Goal: Information Seeking & Learning: Learn about a topic

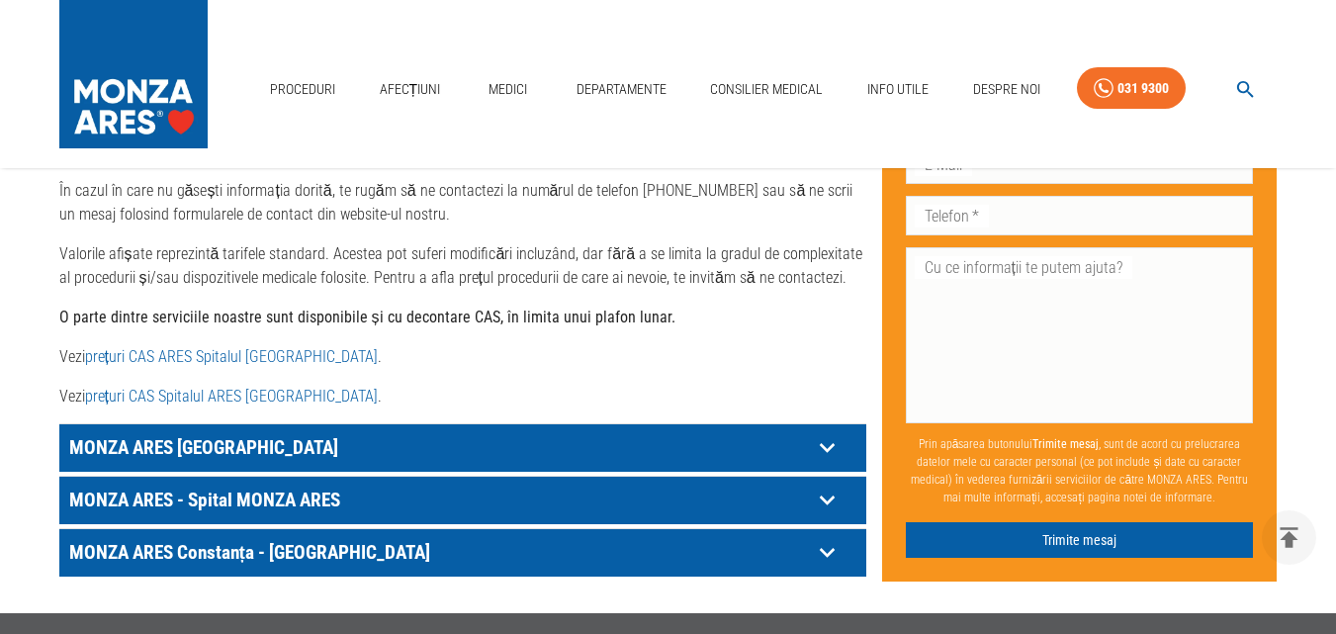
click at [832, 432] on icon at bounding box center [827, 447] width 31 height 31
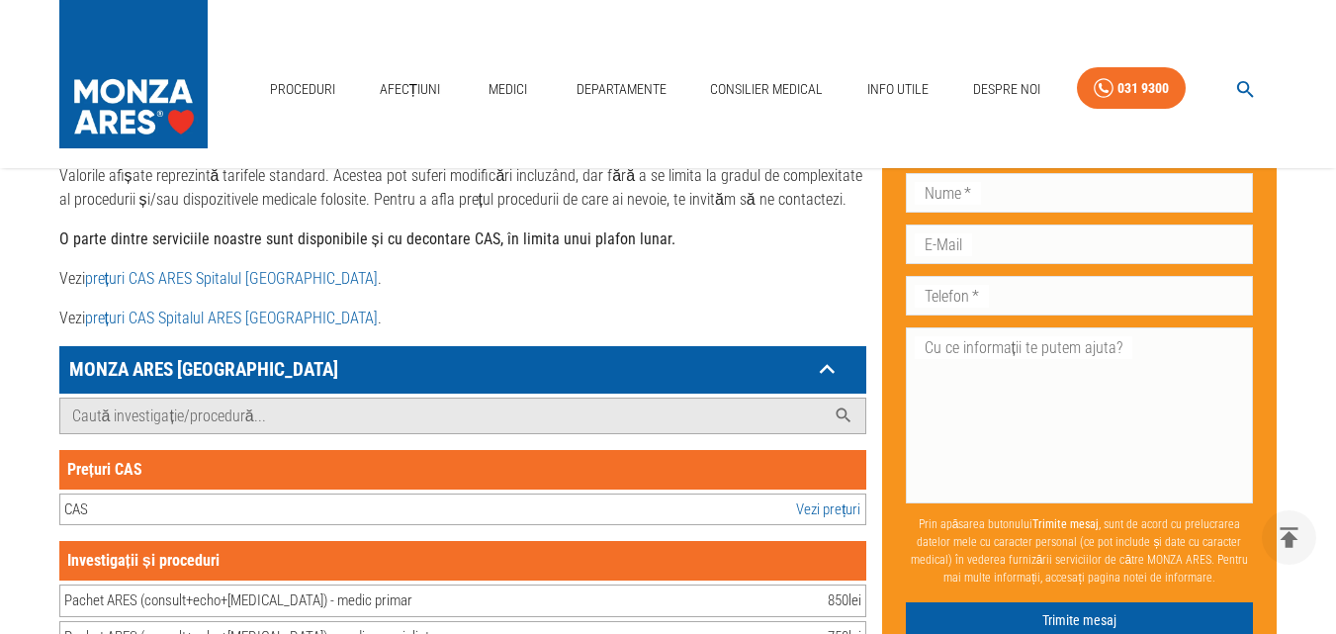
scroll to position [1088, 0]
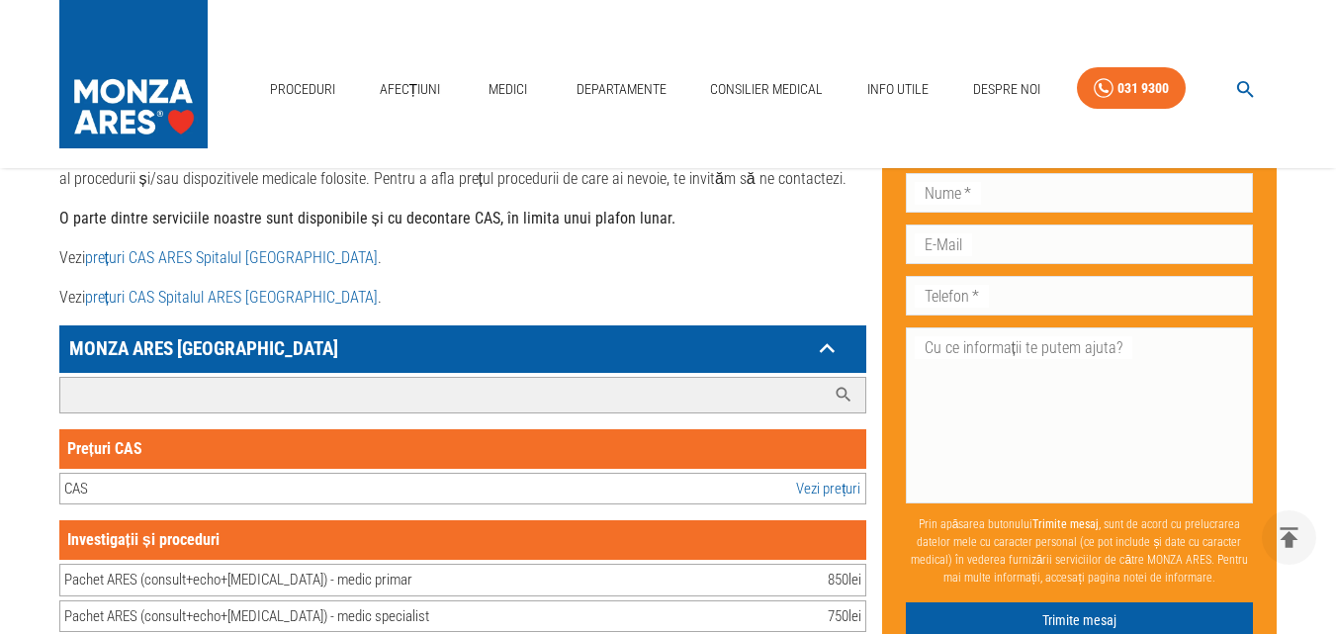
click at [210, 378] on input "Caută investigație/procedură..." at bounding box center [442, 395] width 765 height 35
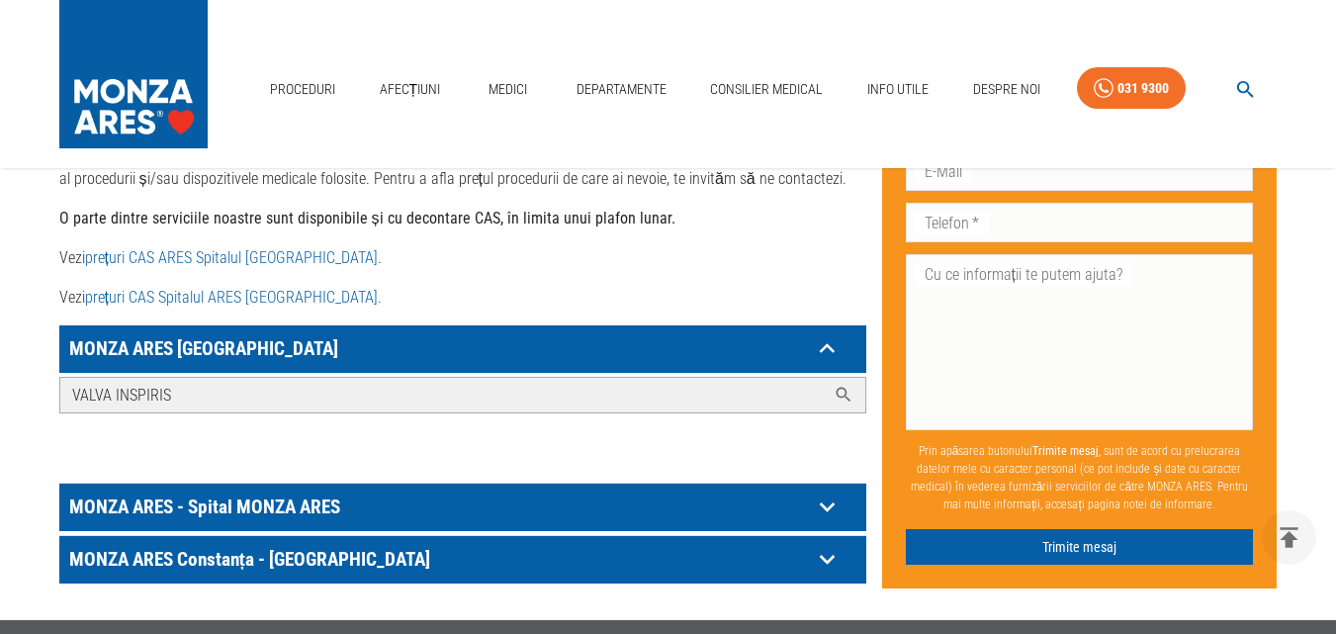
type input "VALVA INSPIRIS"
click at [825, 491] on icon at bounding box center [827, 506] width 31 height 31
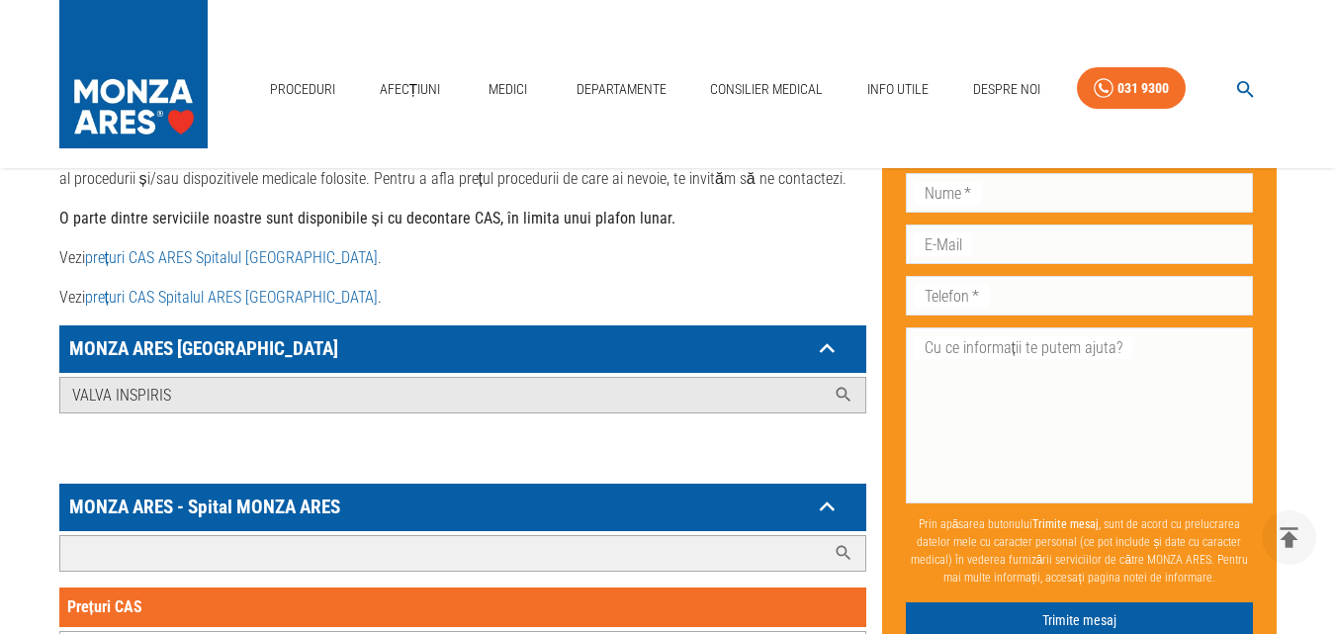
click at [433, 536] on input "Caută investigație/procedură..." at bounding box center [442, 553] width 765 height 35
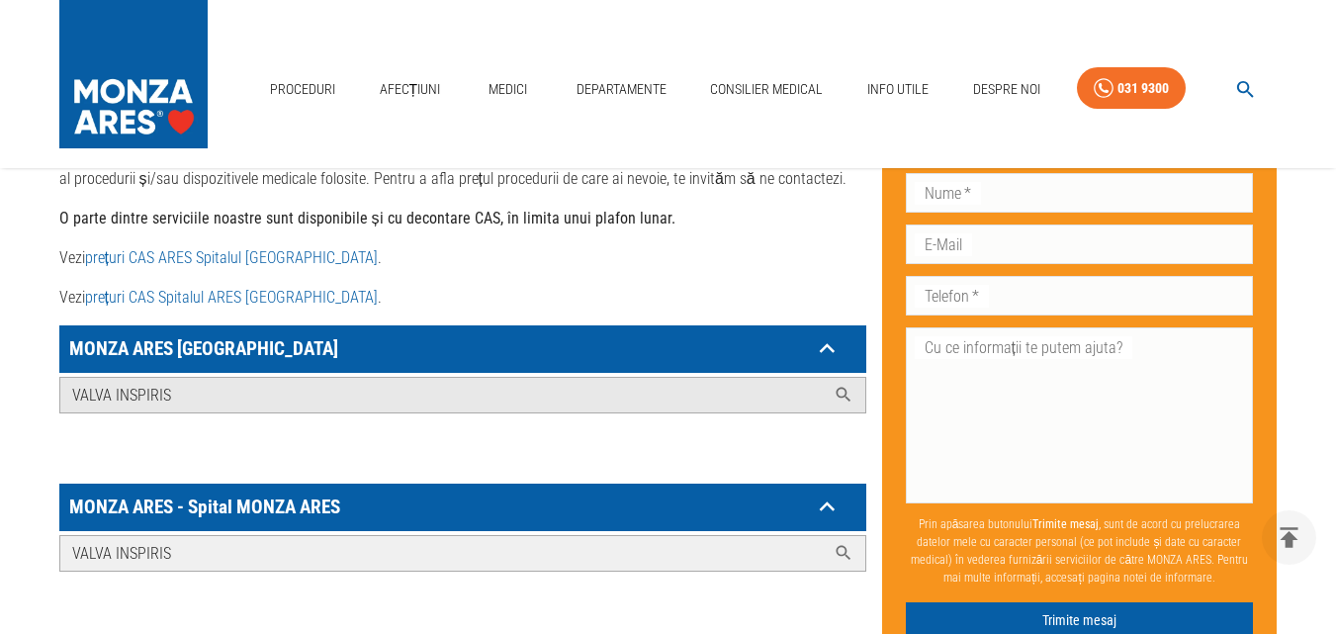
type input "VALVA INSPIRIS"
click at [844, 543] on icon at bounding box center [844, 553] width 20 height 20
drag, startPoint x: 836, startPoint y: 531, endPoint x: 575, endPoint y: 531, distance: 261.1
click at [831, 536] on div "VALVA INSPIRIS" at bounding box center [462, 553] width 805 height 35
click at [558, 536] on input "VALVA INSPIRIS" at bounding box center [442, 553] width 765 height 35
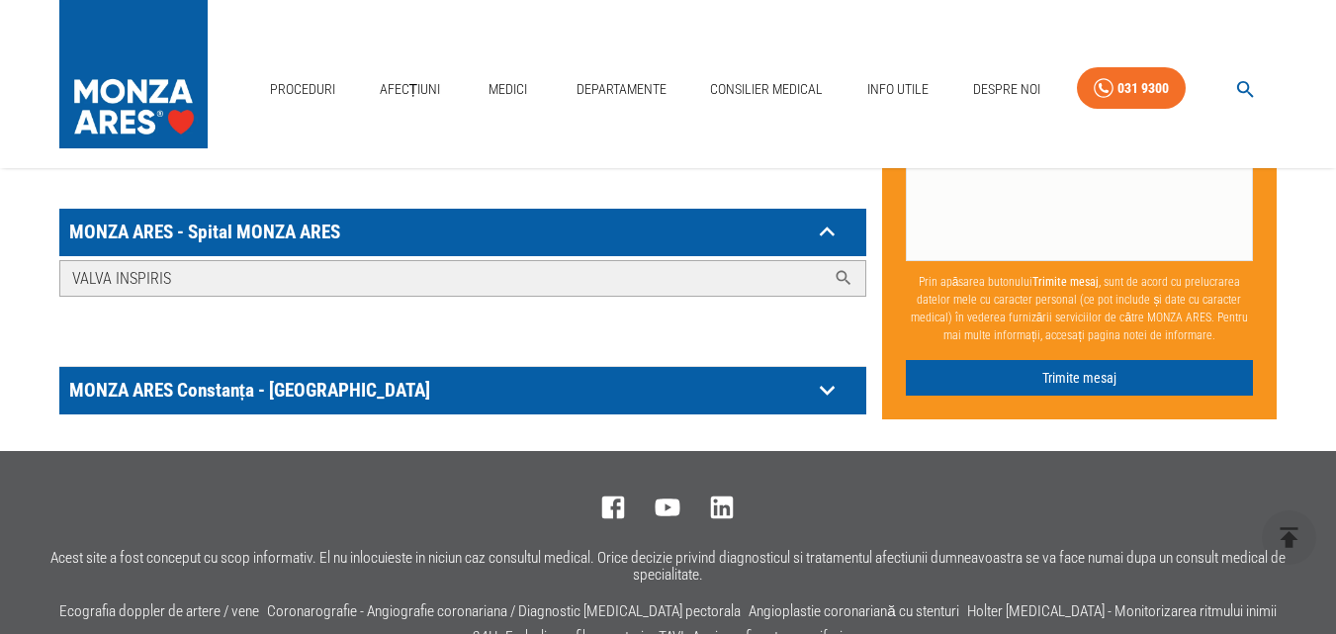
scroll to position [1498, 0]
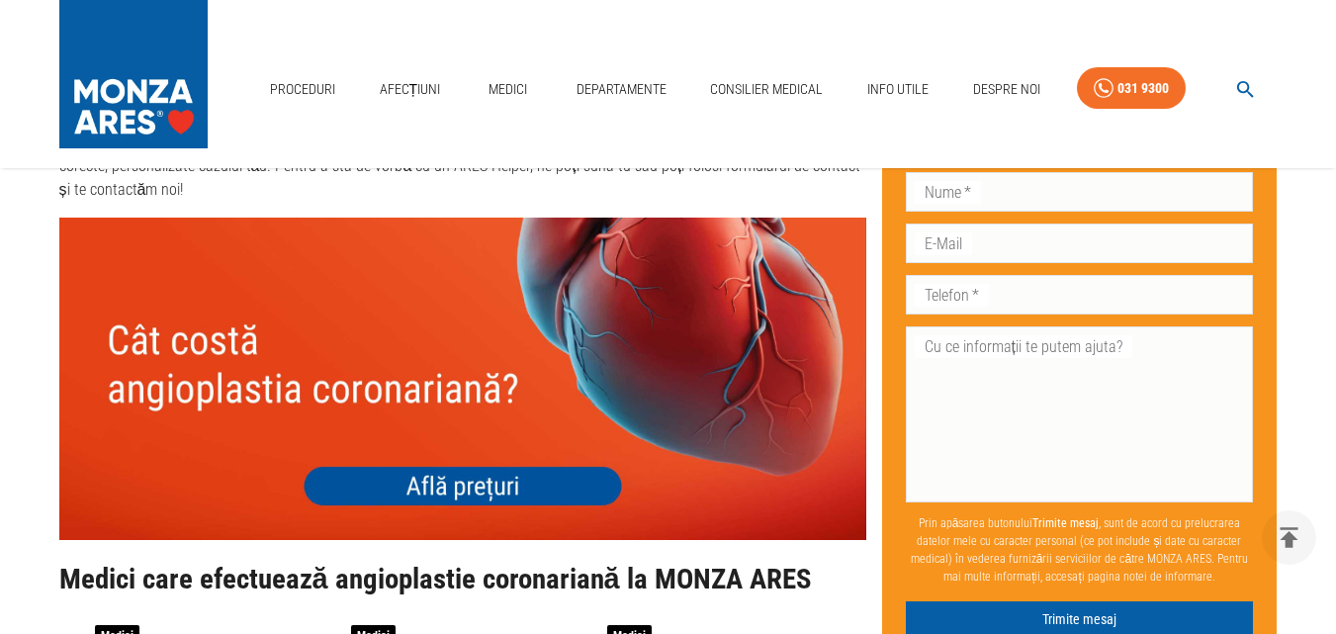
scroll to position [7416, 0]
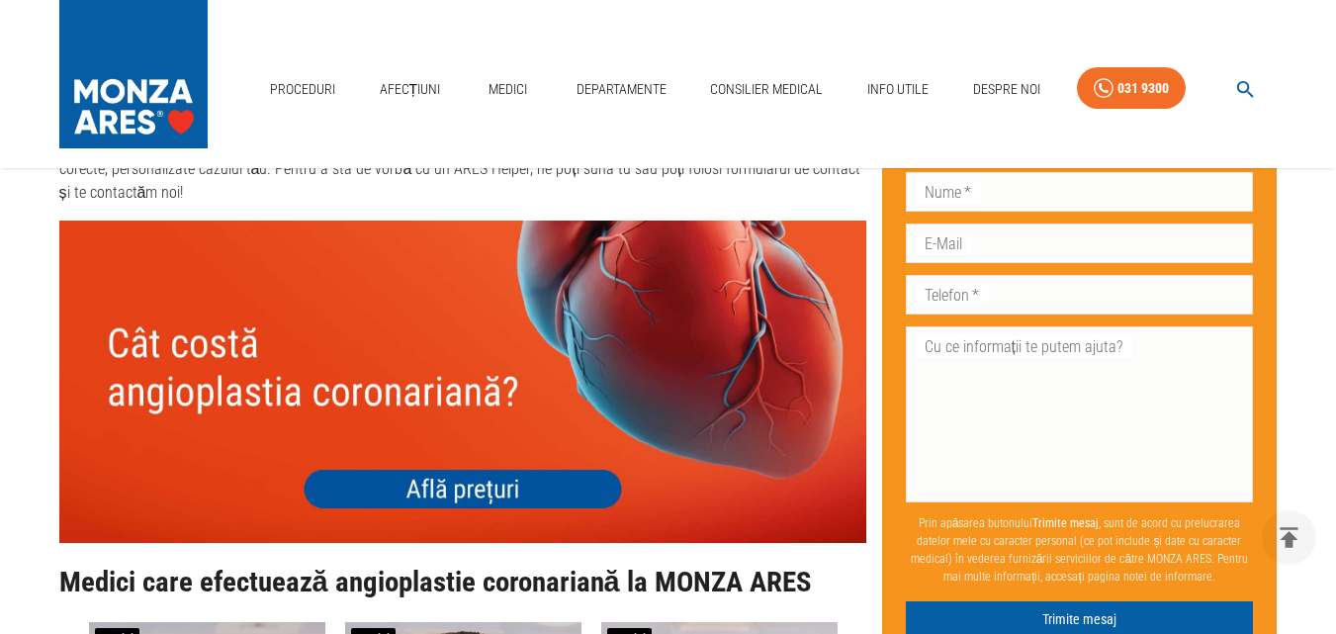
click at [470, 447] on img at bounding box center [462, 382] width 807 height 322
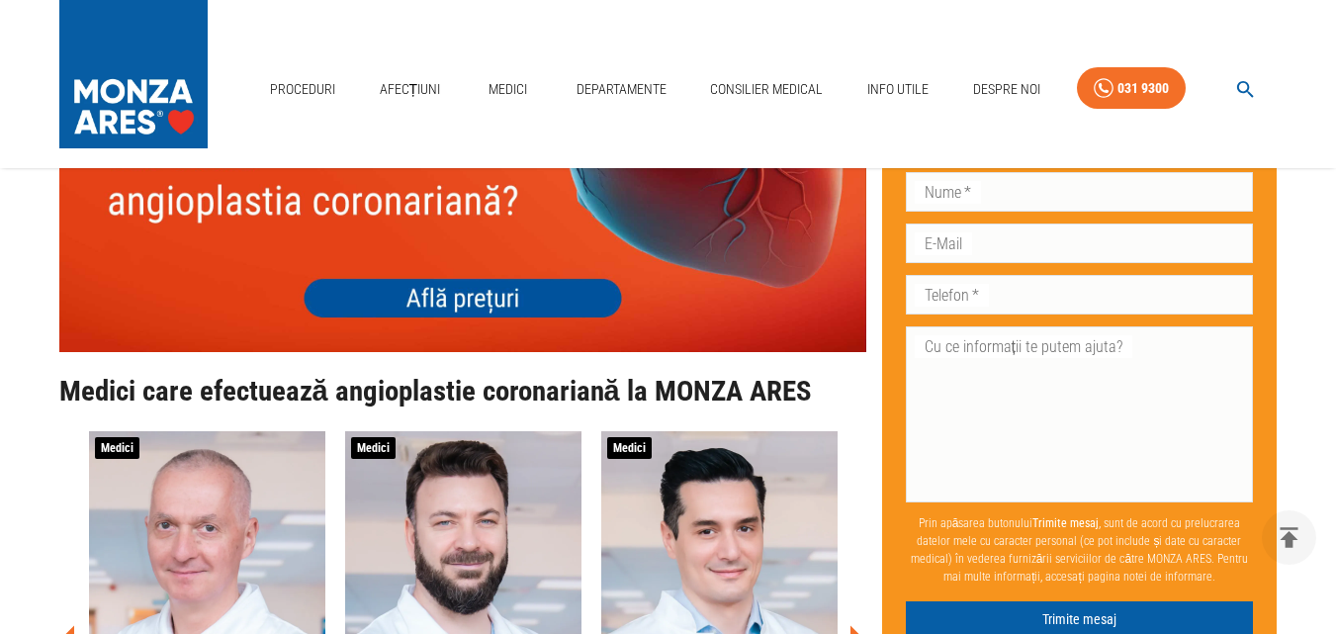
scroll to position [7911, 0]
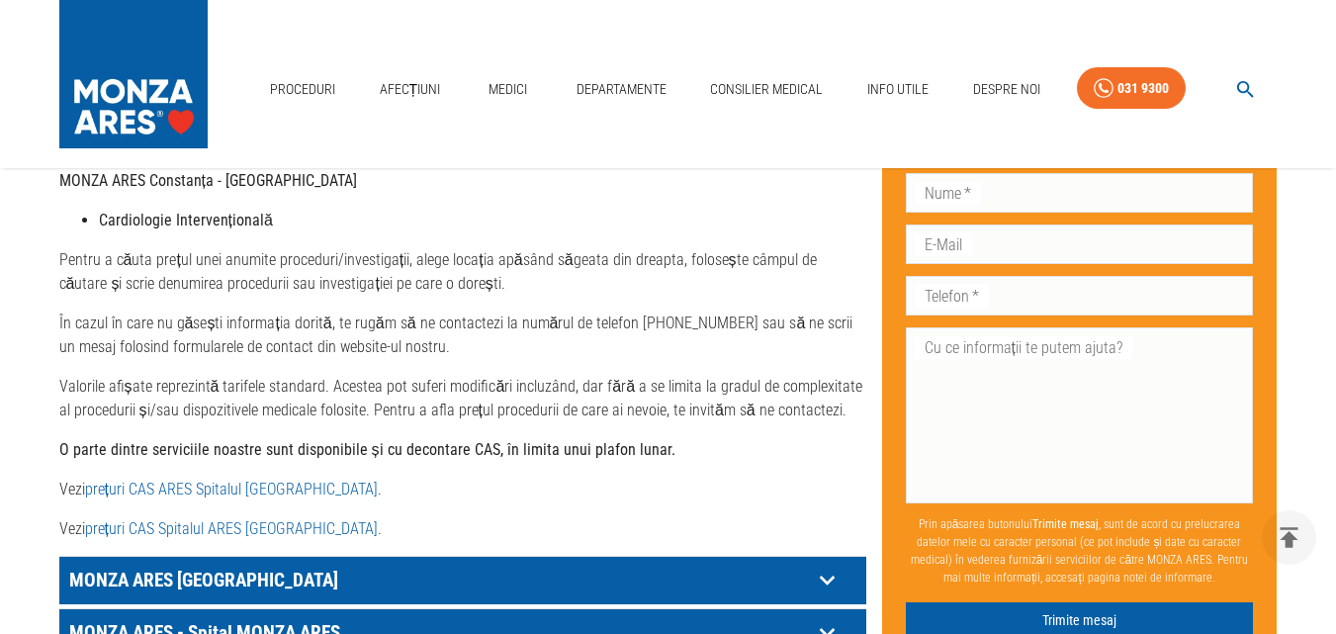
scroll to position [890, 0]
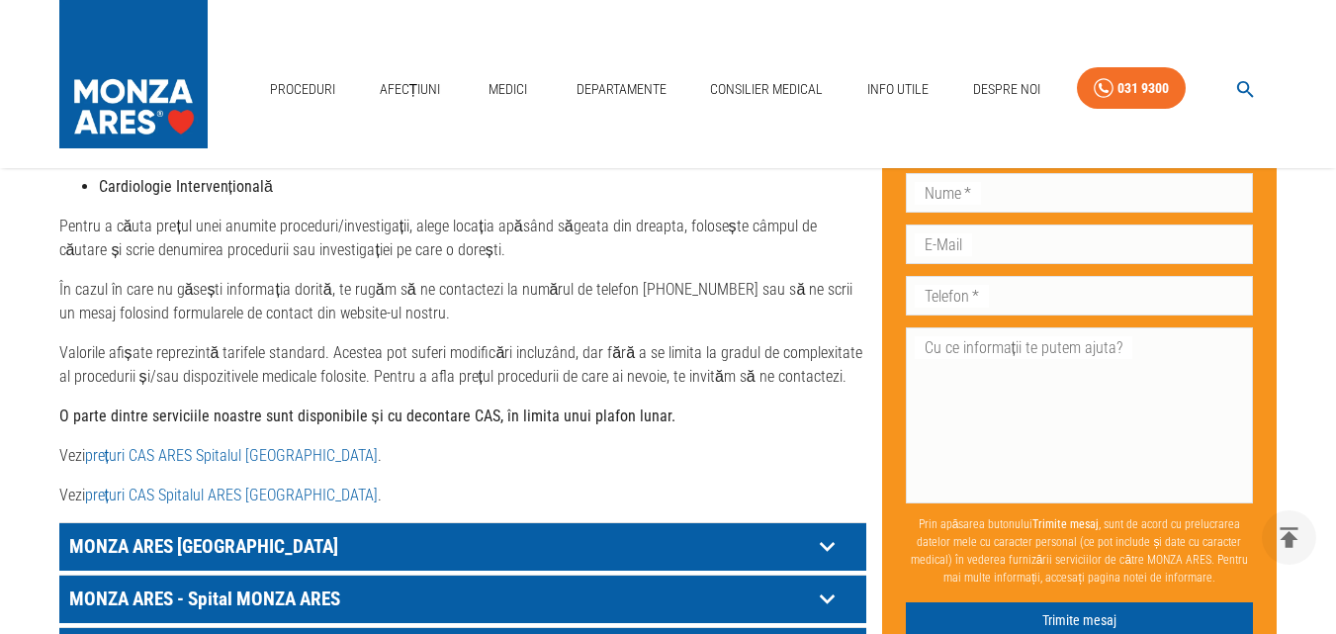
click at [283, 446] on link "prețuri CAS ARES Spitalul [GEOGRAPHIC_DATA]" at bounding box center [231, 455] width 293 height 19
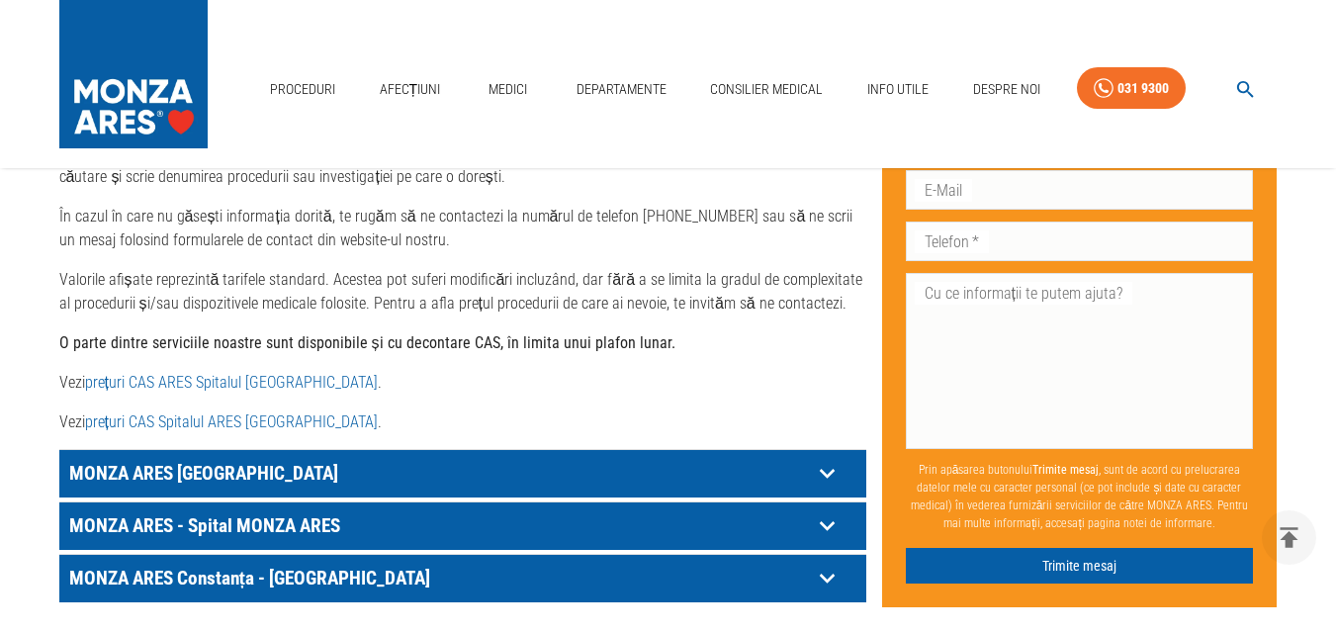
scroll to position [1088, 0]
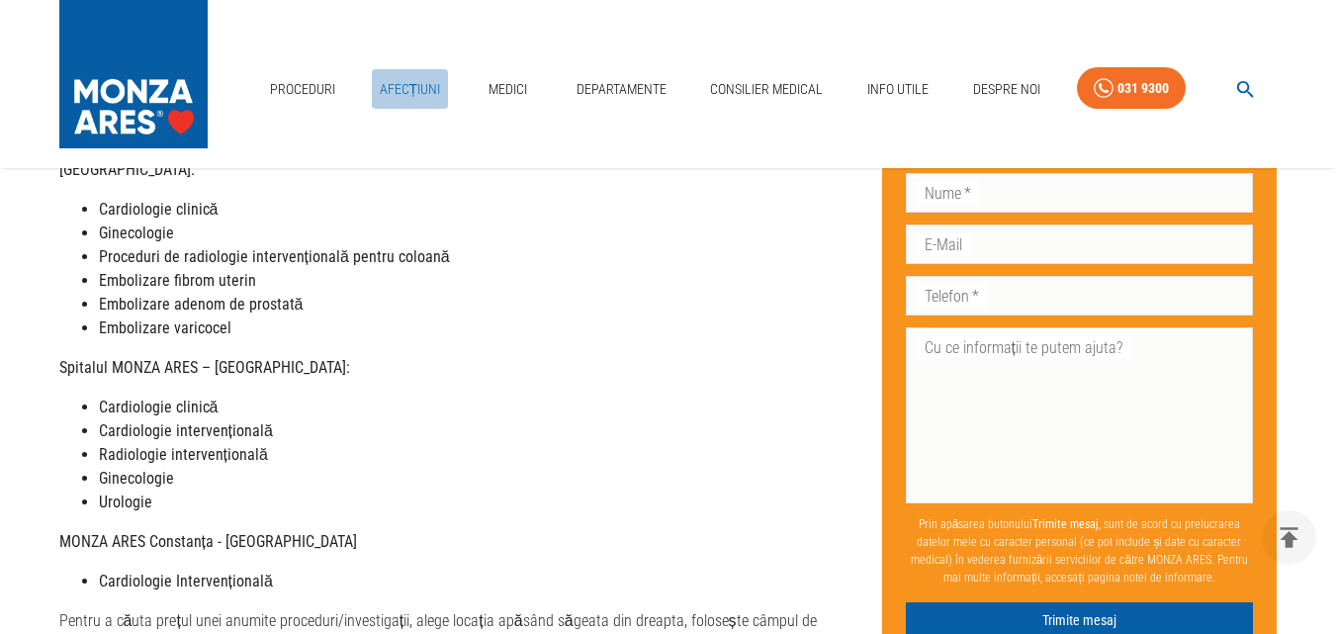
click at [407, 86] on link "Afecțiuni" at bounding box center [410, 89] width 77 height 41
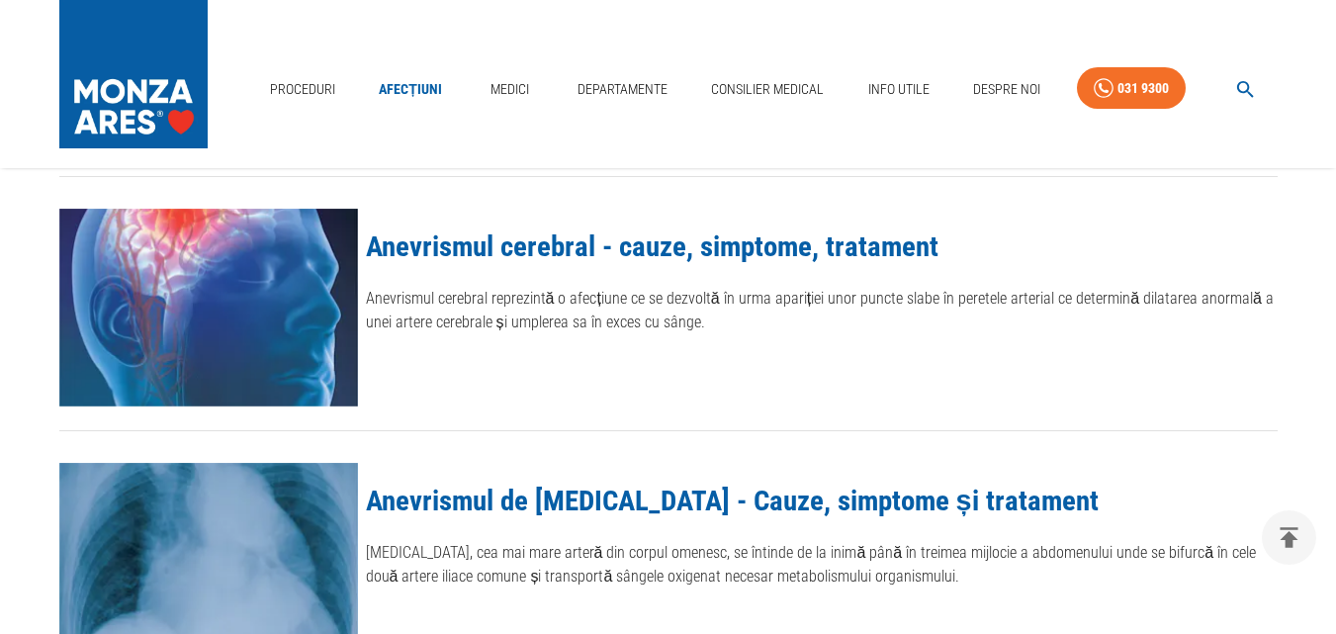
scroll to position [890, 0]
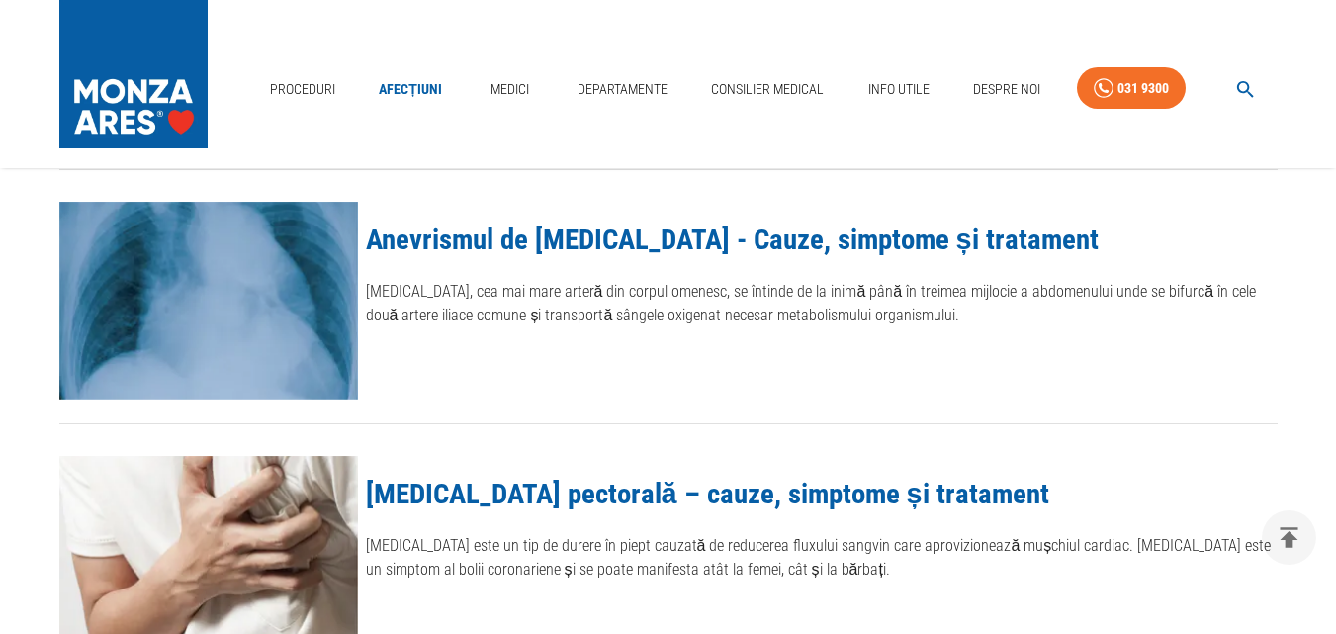
scroll to position [495, 0]
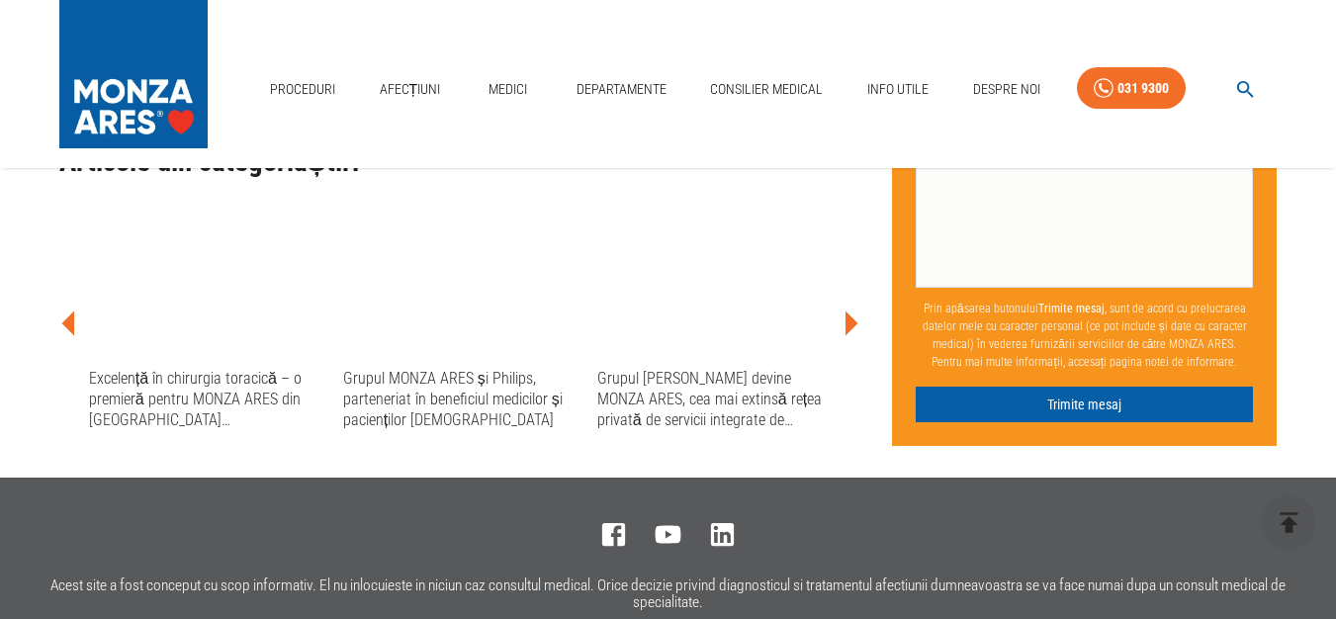
scroll to position [2175, 0]
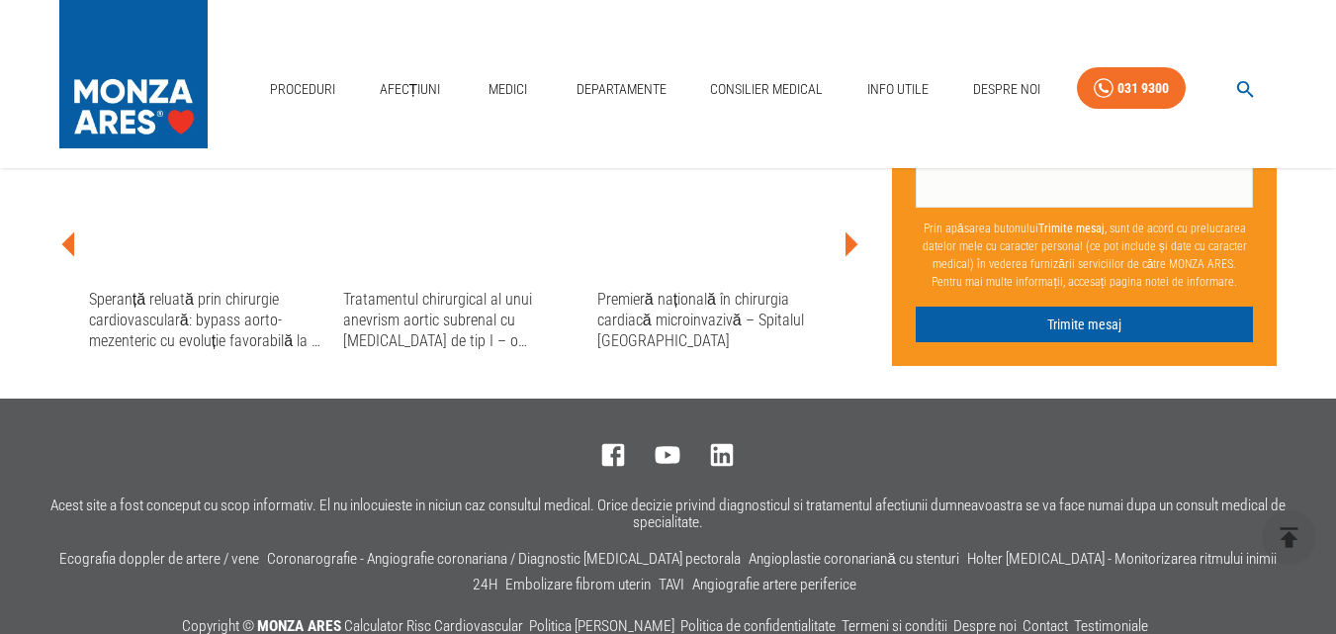
scroll to position [5285, 0]
